Goal: Find specific page/section: Find specific page/section

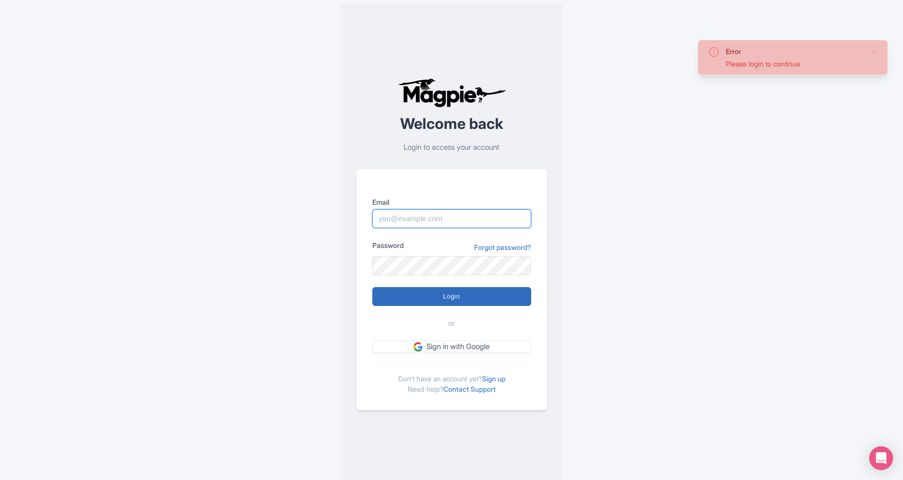
type input "lauren.shannon@arigatojapan.co.jp"
click at [447, 295] on input "Login" at bounding box center [451, 296] width 159 height 19
type input "Logging in..."
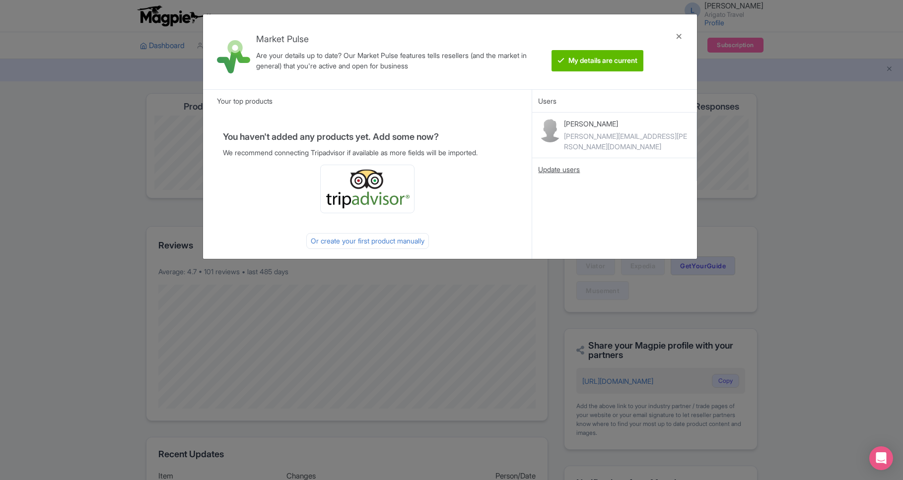
click at [559, 164] on div "Update users" at bounding box center [614, 169] width 152 height 11
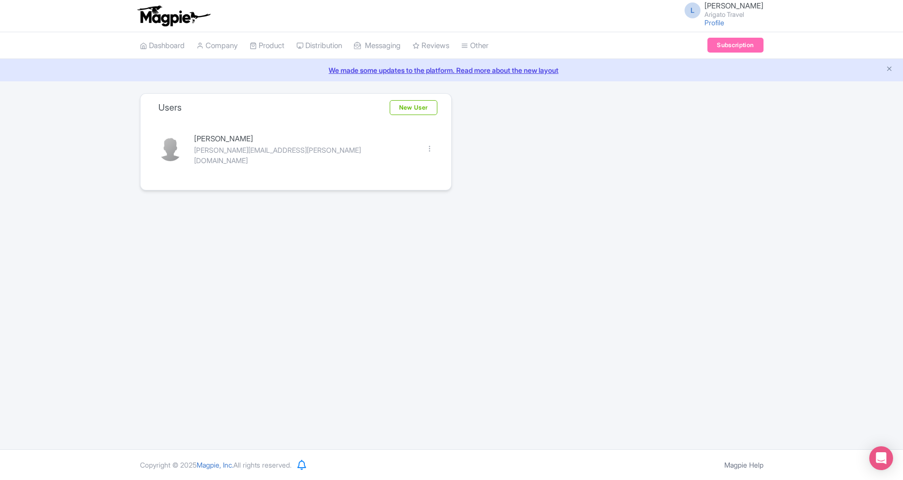
click at [579, 248] on div "L [PERSON_NAME] Travel Profile Users Settings Sign out Dashboard Company Produc…" at bounding box center [451, 225] width 903 height 450
click at [497, 69] on link "Help Documents" at bounding box center [516, 70] width 108 height 15
click at [271, 67] on link "My Products" at bounding box center [297, 70] width 94 height 15
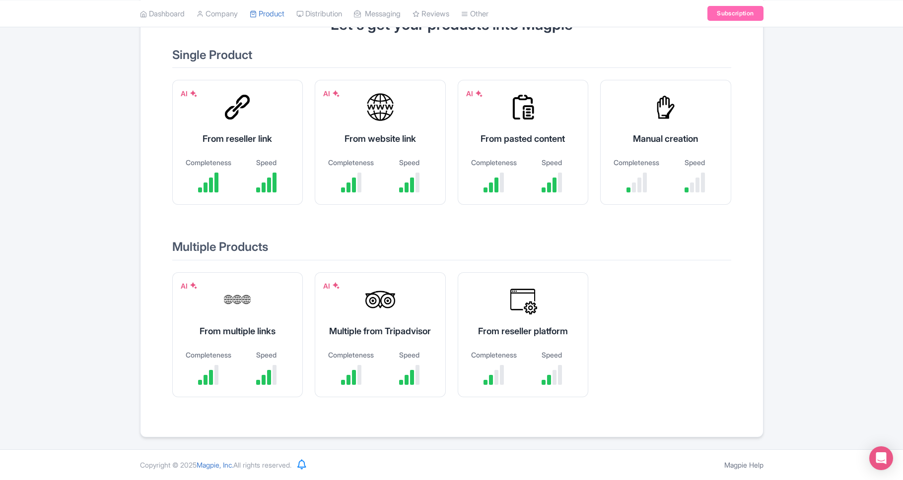
scroll to position [119, 0]
